Goal: Find specific page/section: Find specific page/section

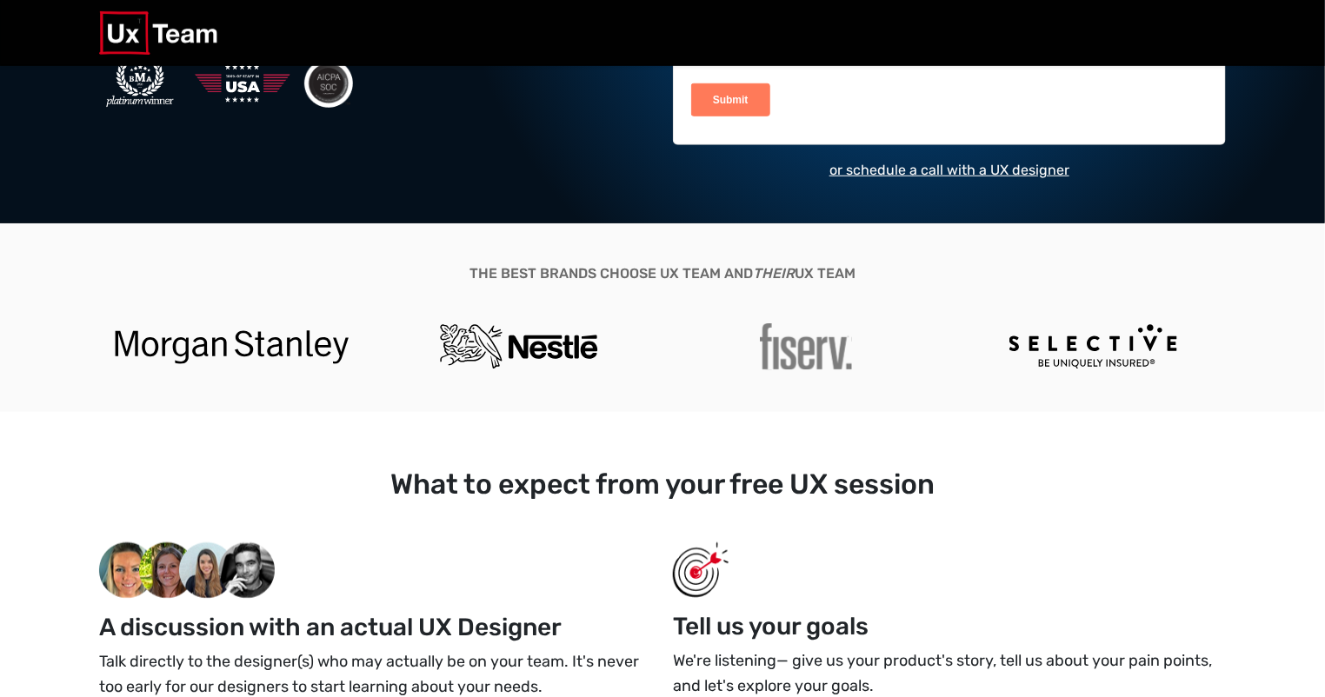
scroll to position [425, 0]
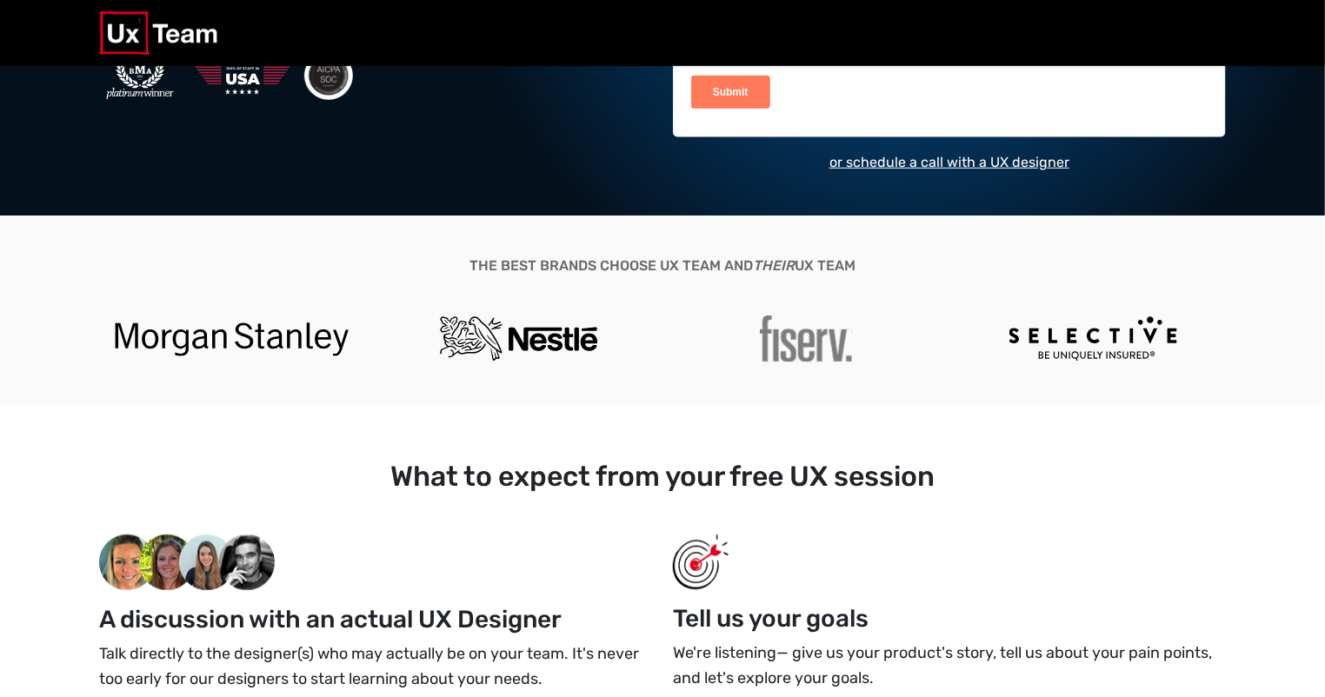
click at [724, 325] on div at bounding box center [806, 339] width 287 height 47
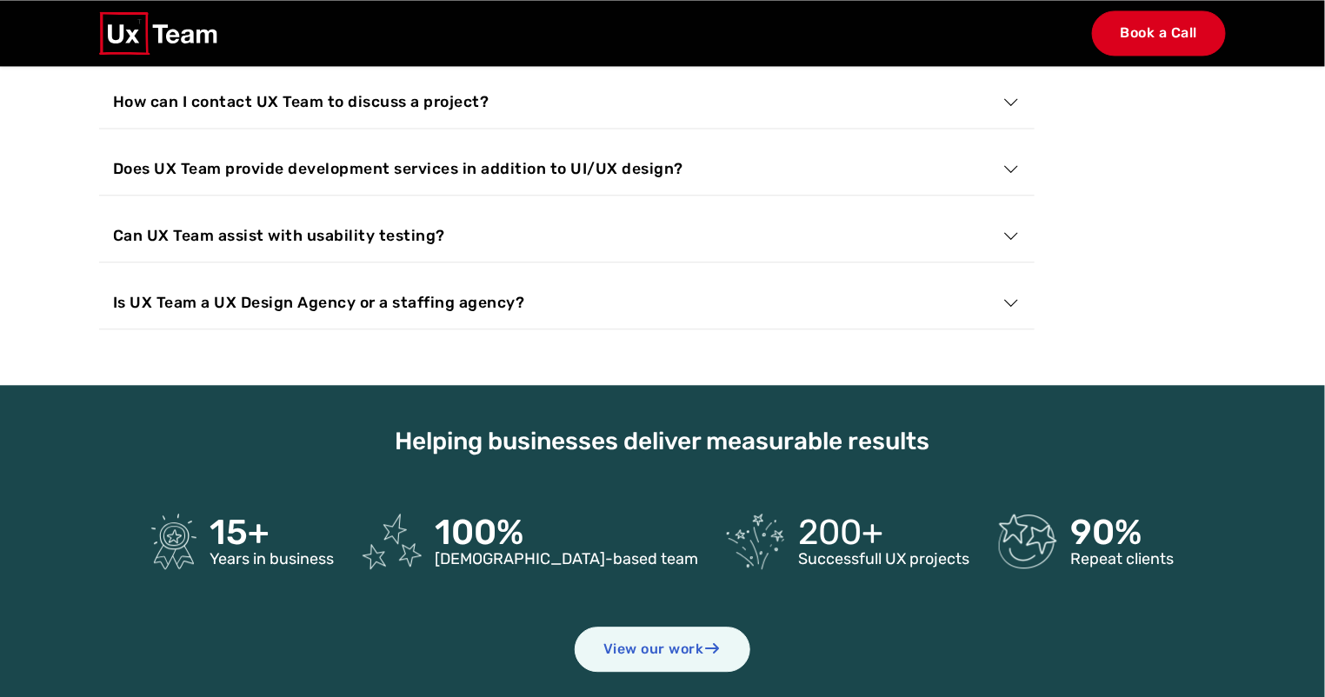
scroll to position [6268, 0]
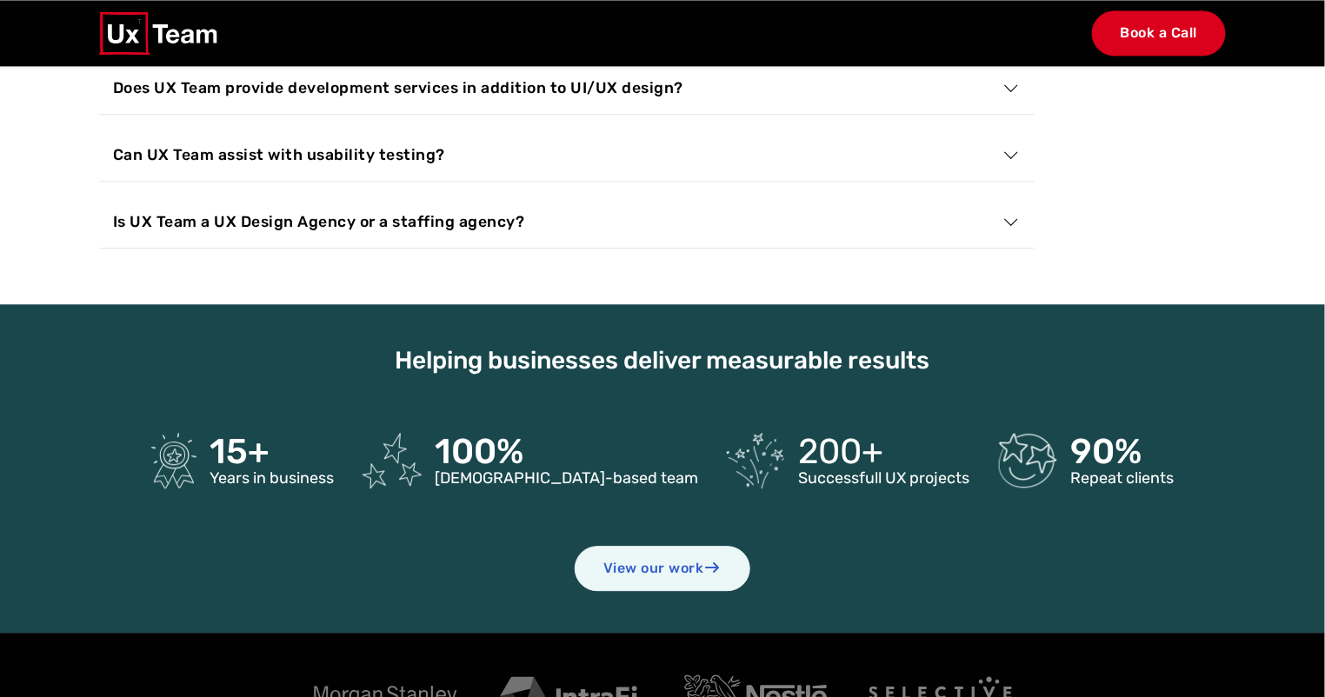
click at [1019, 223] on icon "button" at bounding box center [1011, 222] width 19 height 16
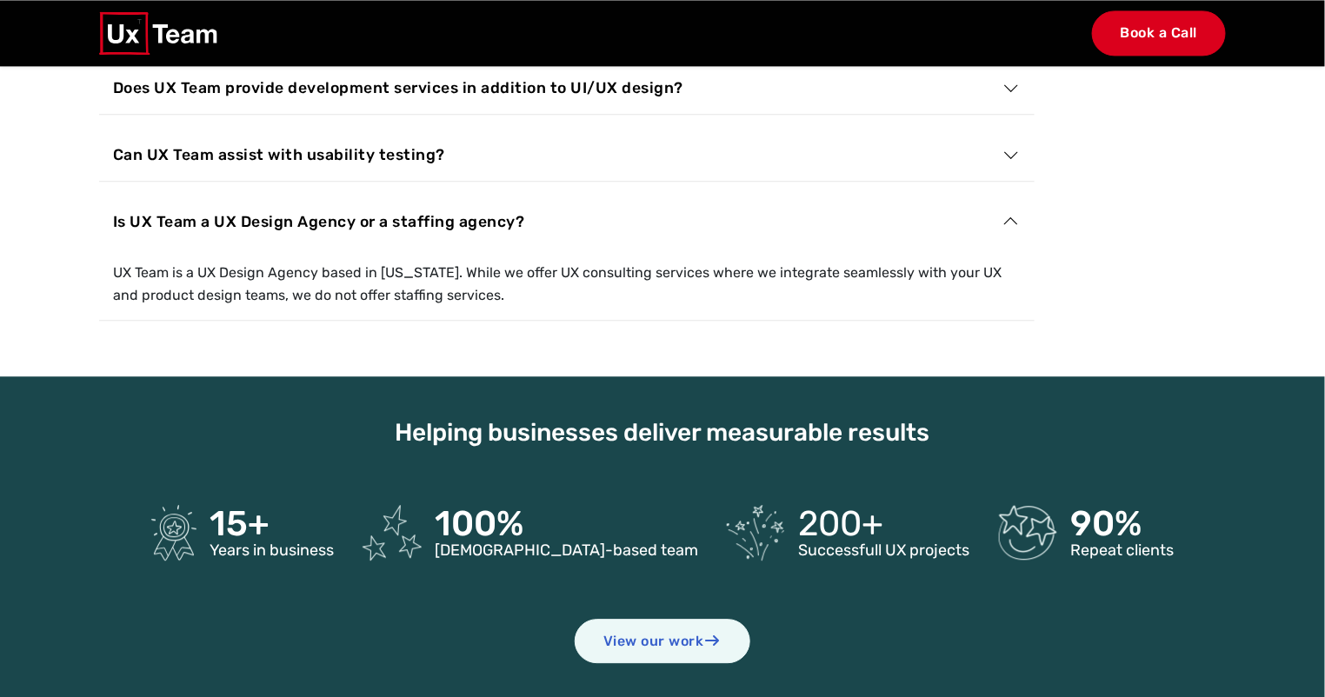
click at [1016, 219] on icon "button" at bounding box center [1011, 222] width 19 height 16
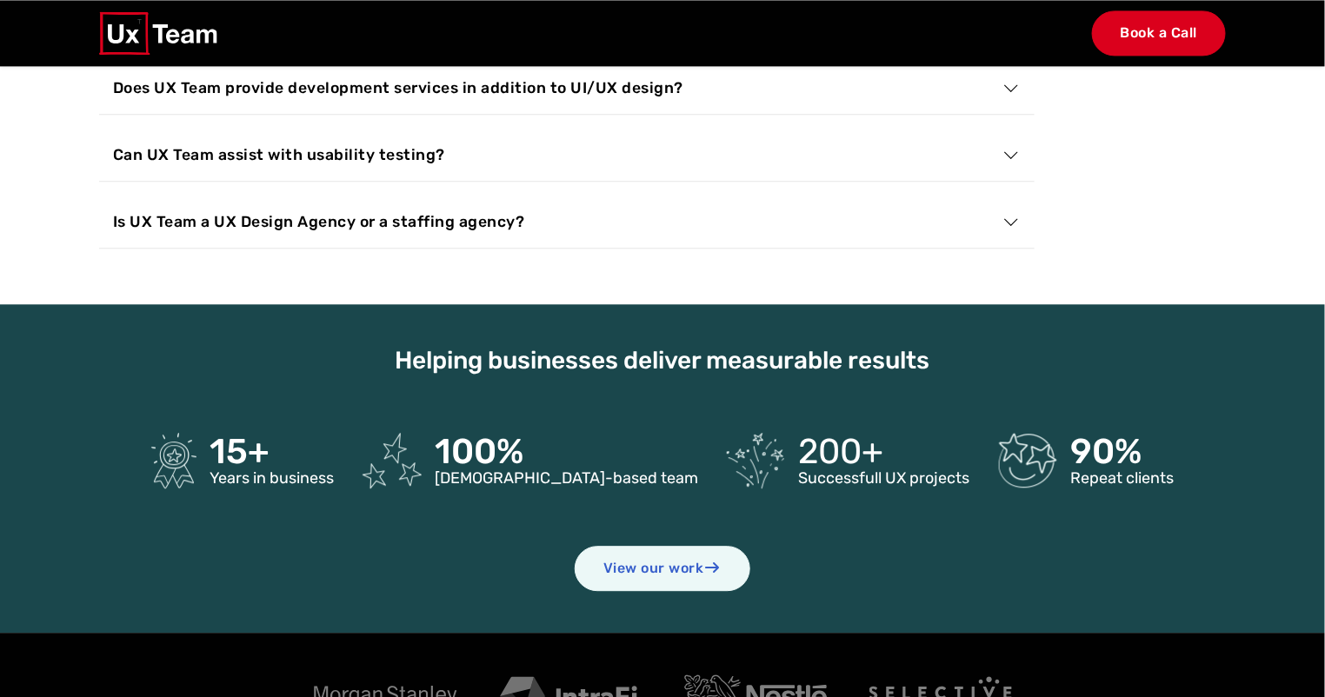
scroll to position [6373, 0]
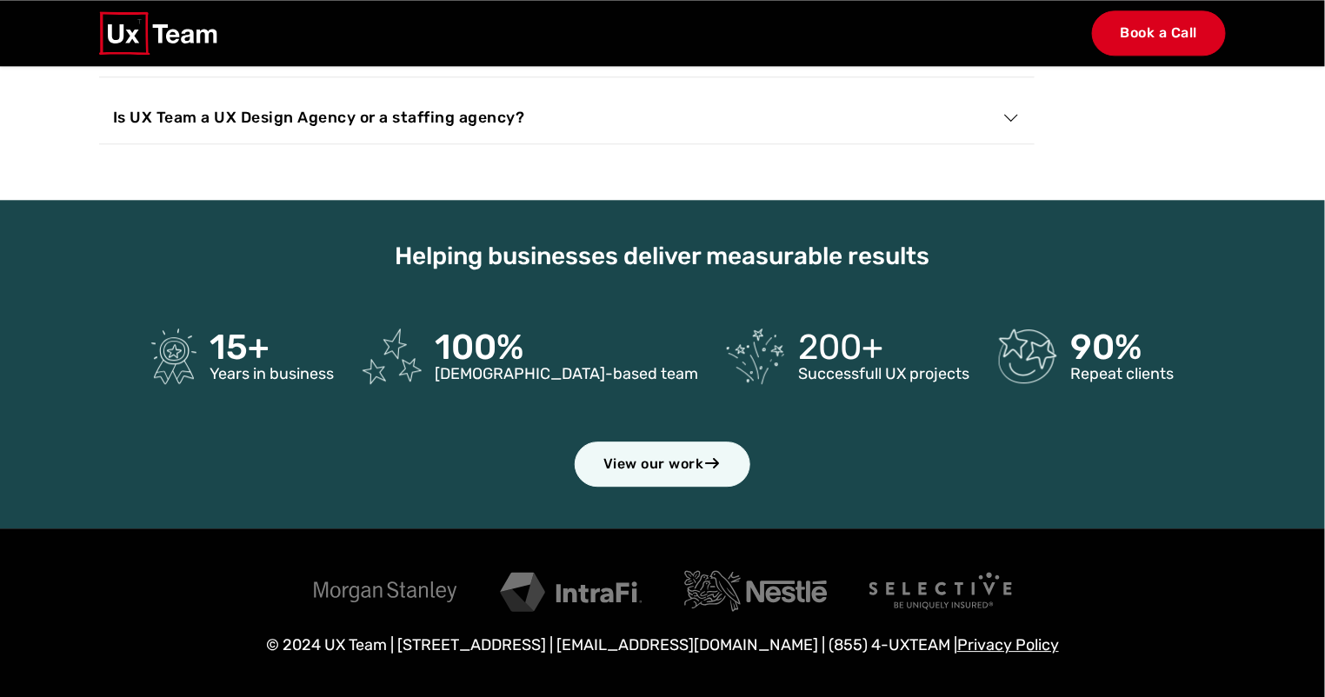
click at [655, 469] on link "View our work" at bounding box center [663, 464] width 176 height 45
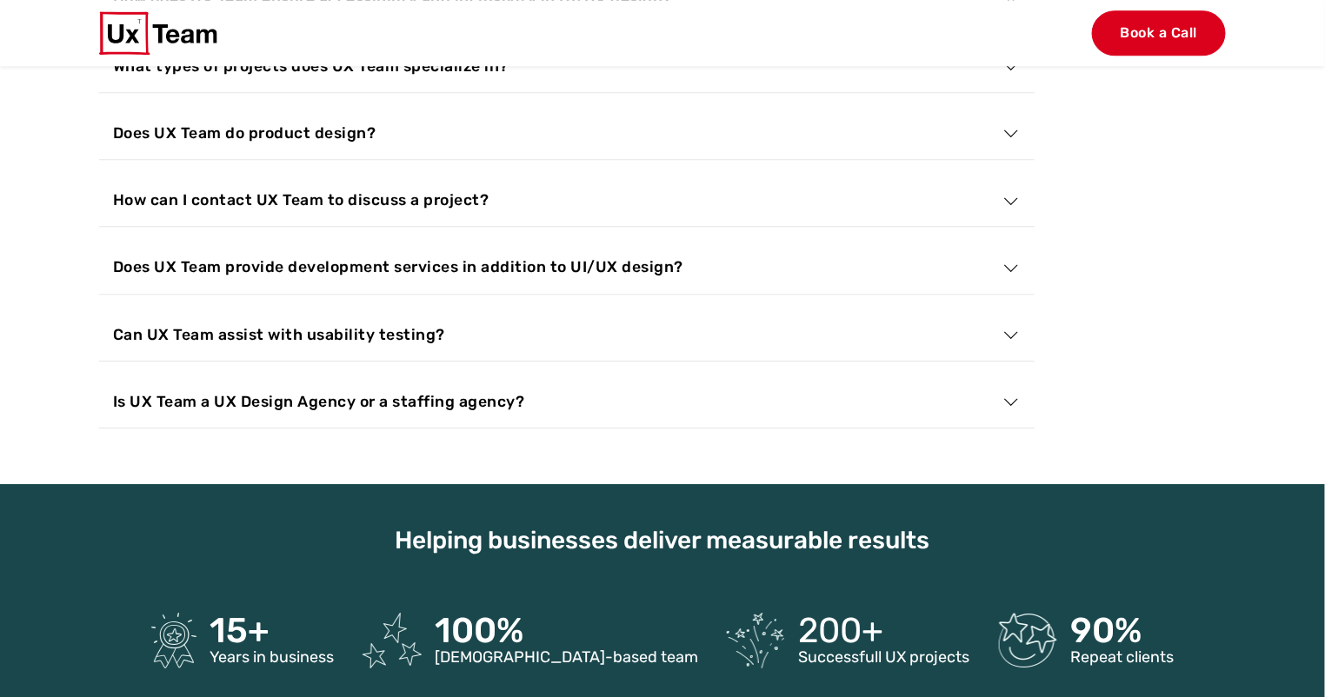
scroll to position [6962, 0]
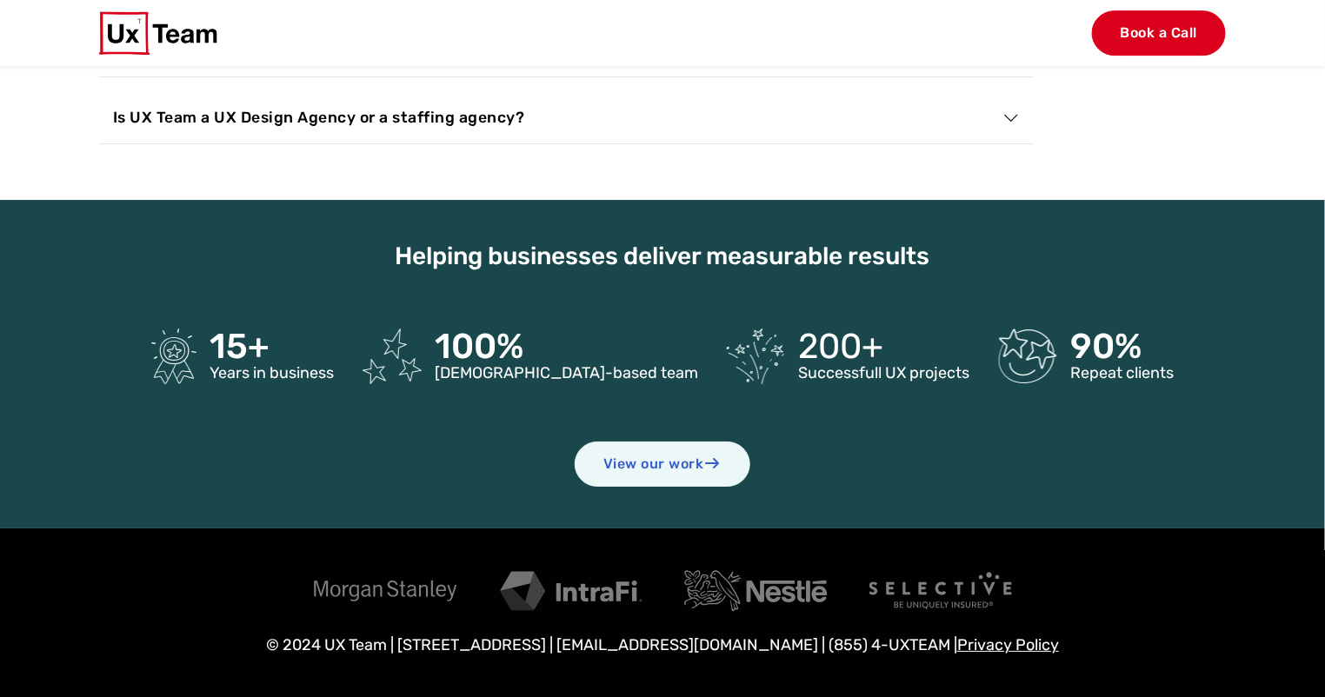
click at [1320, 223] on section "Helping businesses deliver measurable results 15+ Years in business 100% USA-ba…" at bounding box center [662, 364] width 1325 height 329
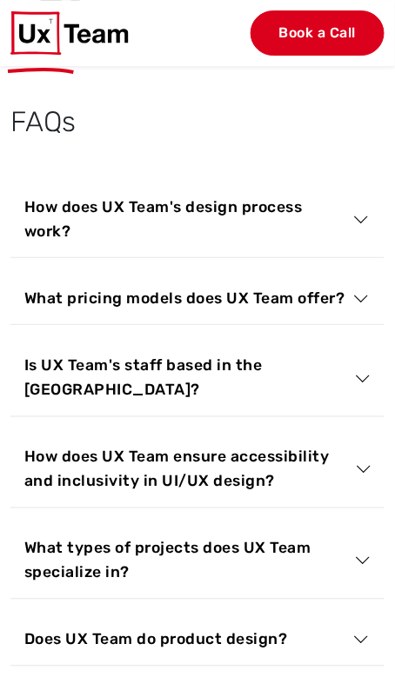
scroll to position [11320, 0]
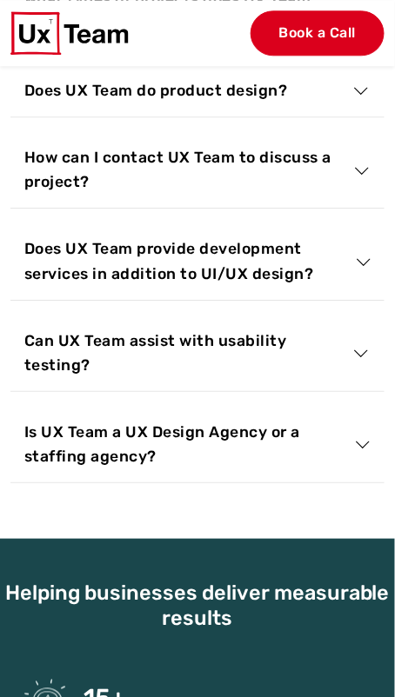
click at [249, 315] on button "Can UX Team assist with usability testing?" at bounding box center [197, 353] width 374 height 77
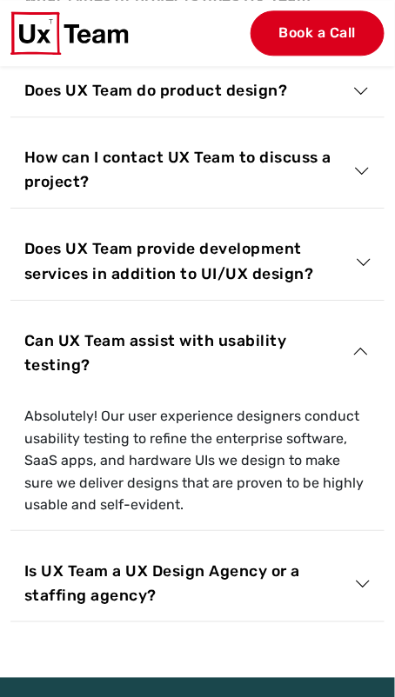
scroll to position [11318, 0]
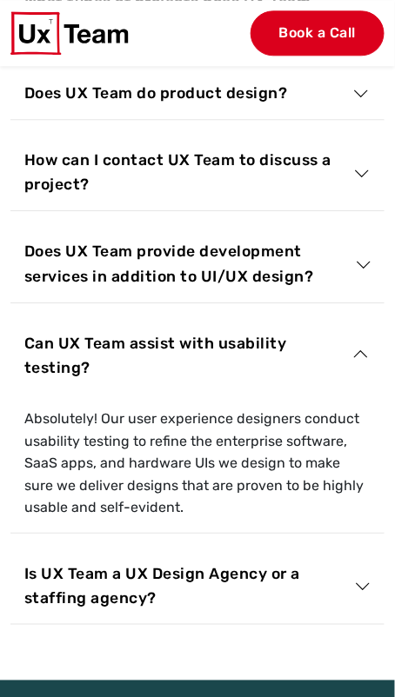
click at [249, 317] on button "Can UX Team assist with usability testing?" at bounding box center [197, 355] width 374 height 77
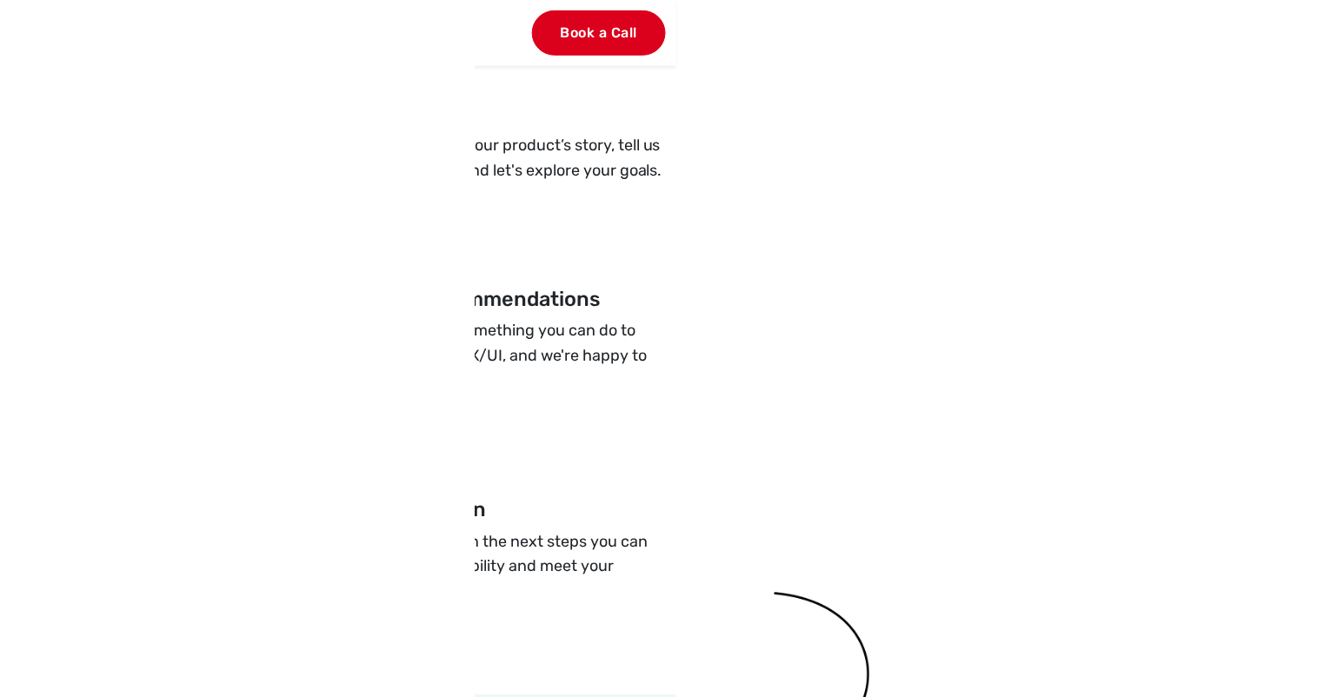
scroll to position [2239, 0]
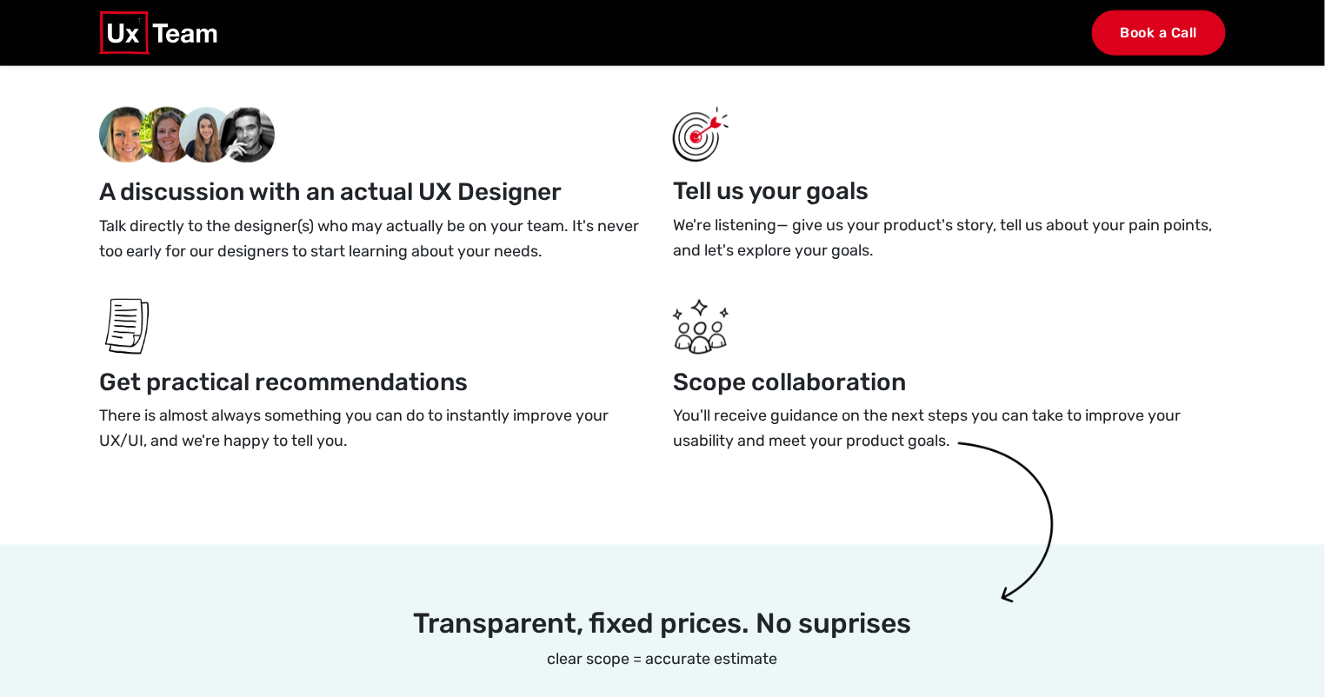
scroll to position [883, 0]
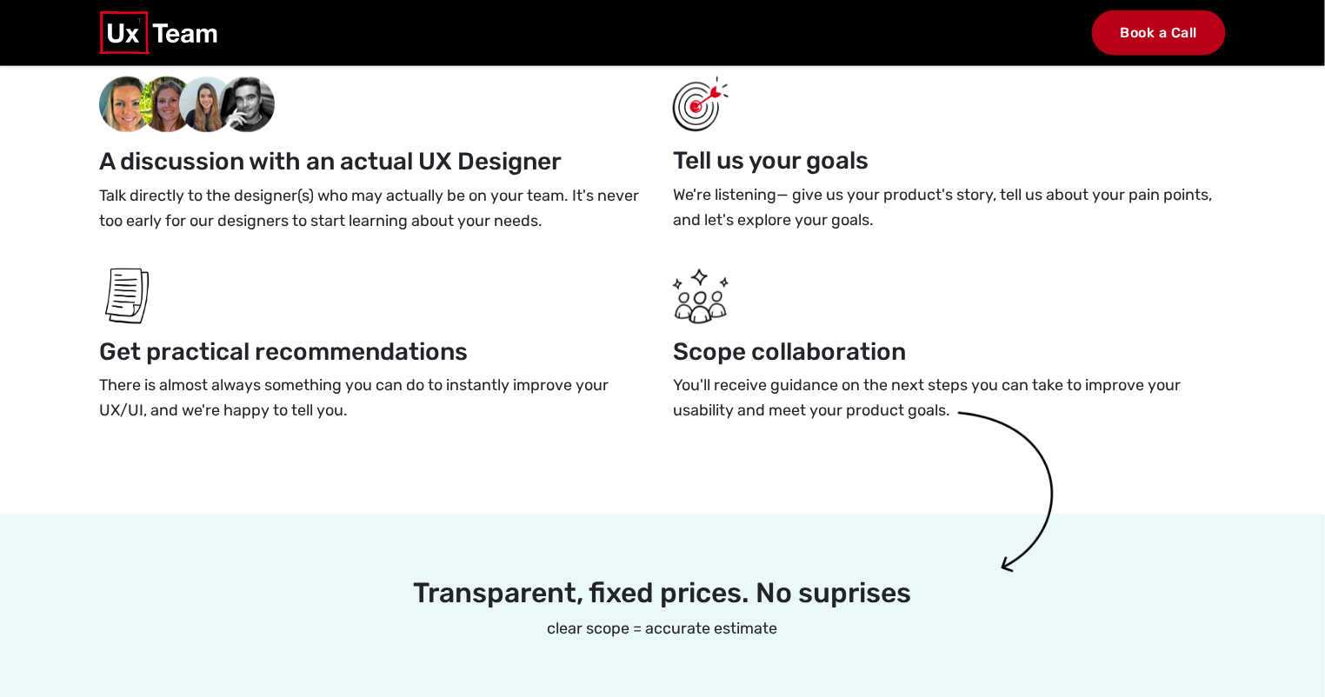
click at [1140, 43] on link "Book a Call" at bounding box center [1159, 32] width 135 height 45
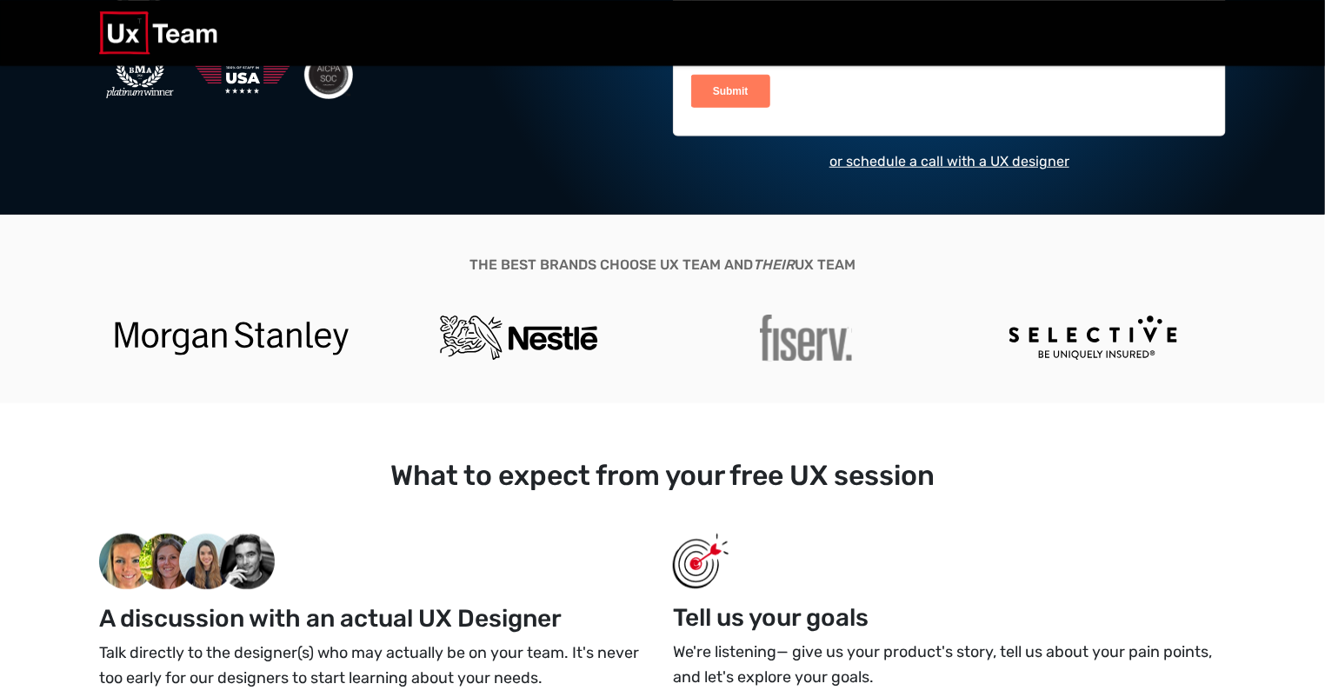
scroll to position [409, 0]
